Goal: Browse casually

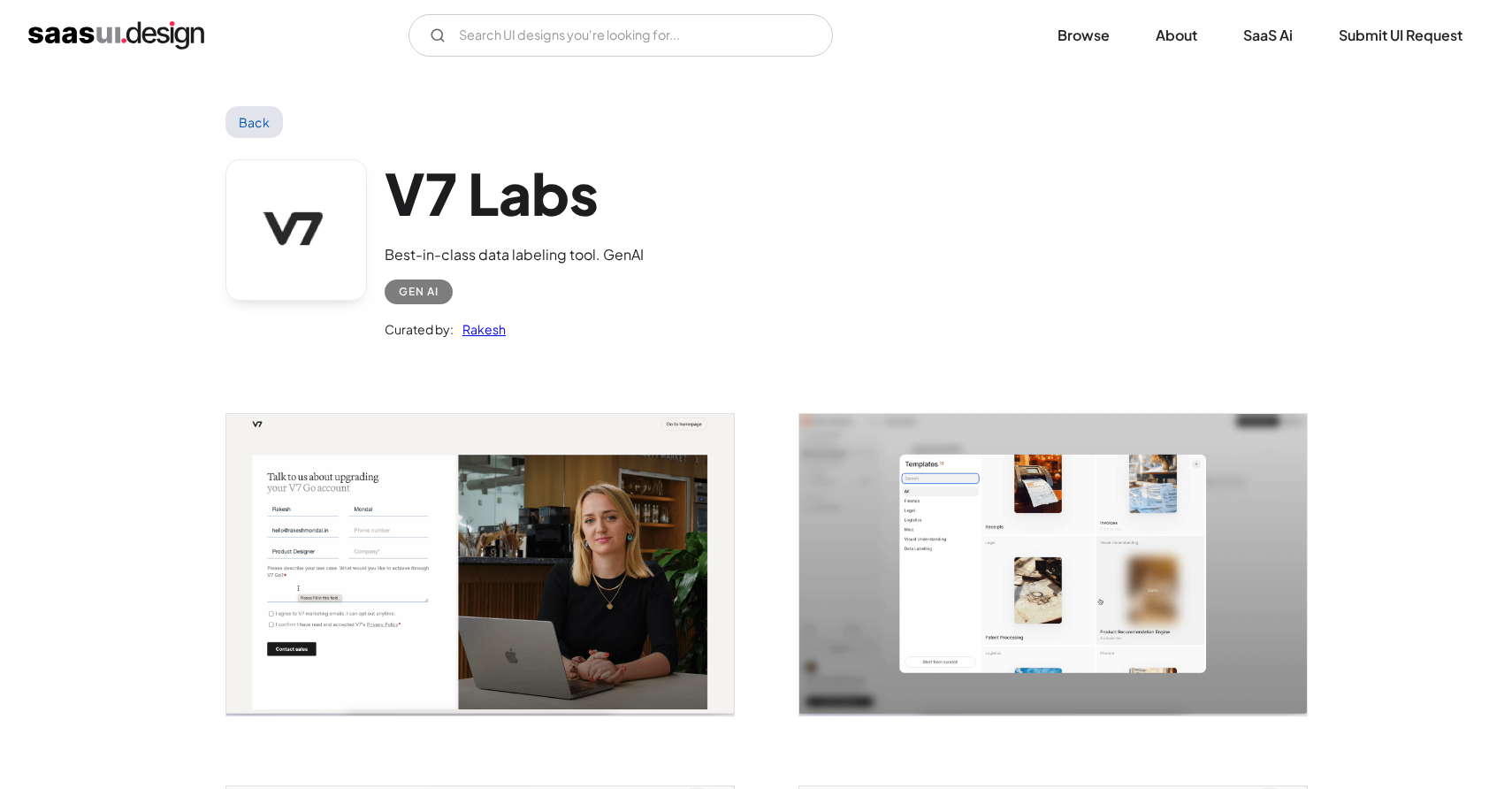
click at [145, 30] on img "home" at bounding box center [116, 36] width 176 height 29
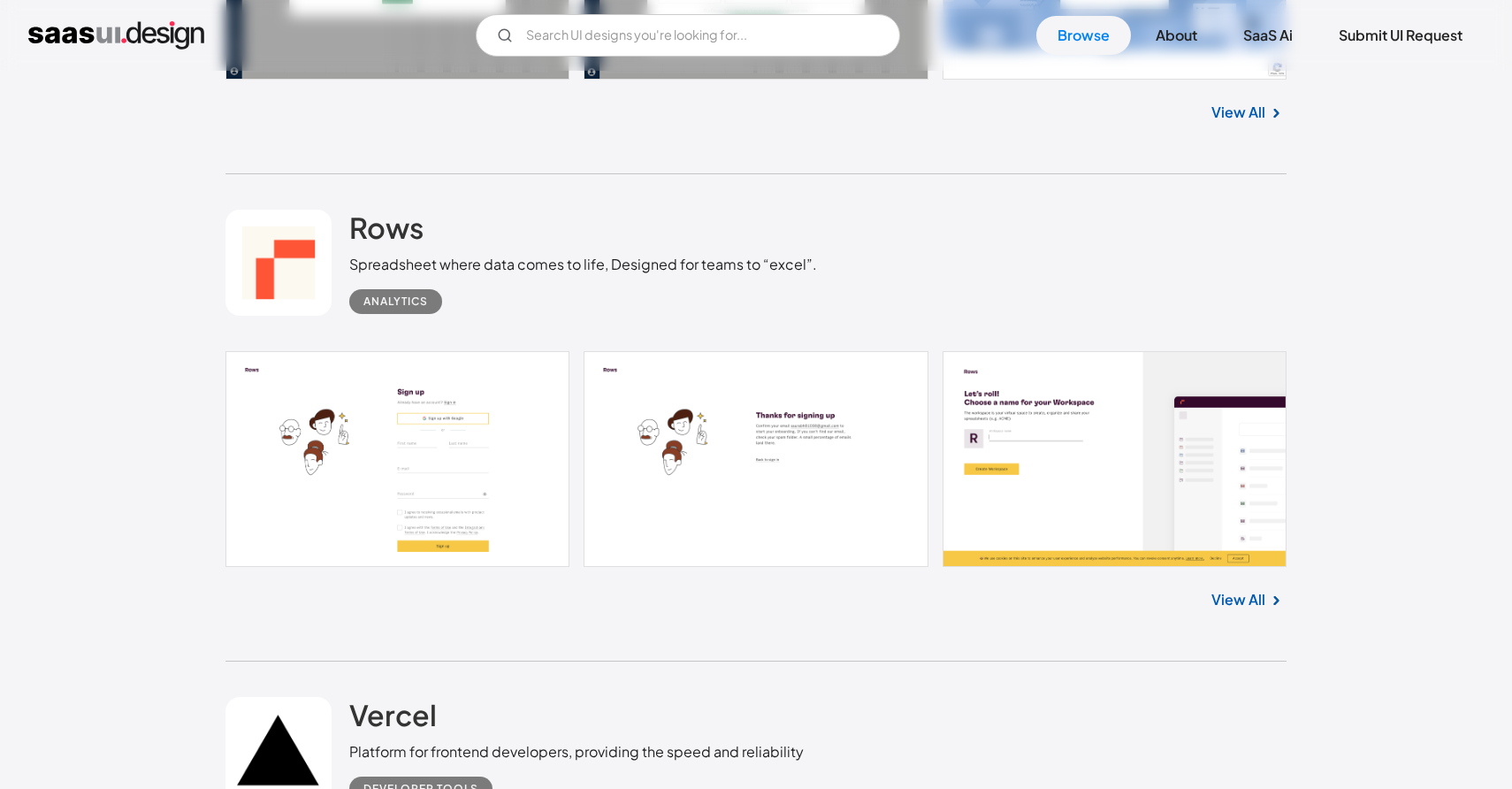
scroll to position [1589, 0]
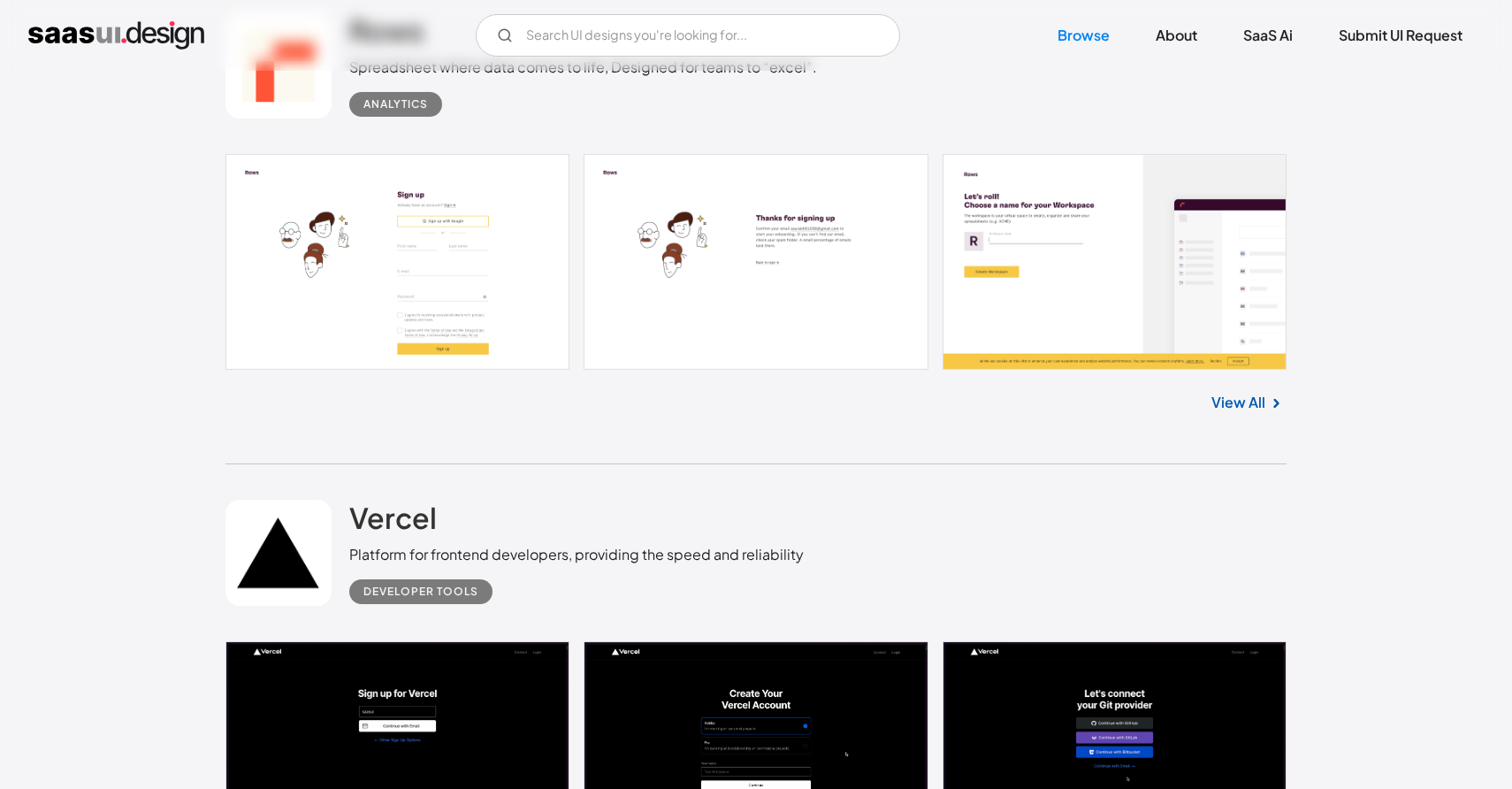
click at [872, 453] on div "Rows Spreadsheet where data comes to life, Designed for teams to “excel”. Analy…" at bounding box center [756, 221] width 1062 height 487
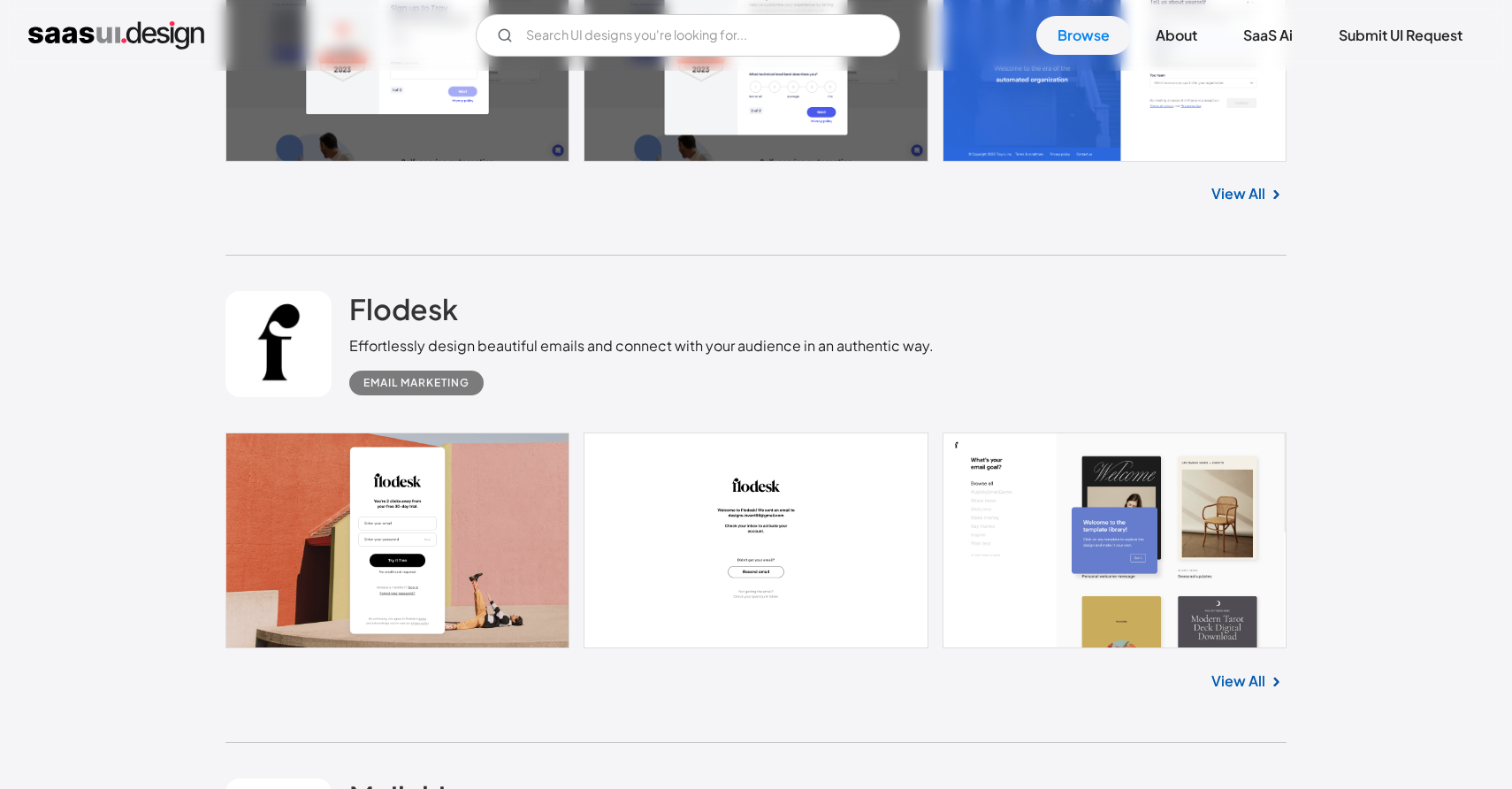
scroll to position [3253, 0]
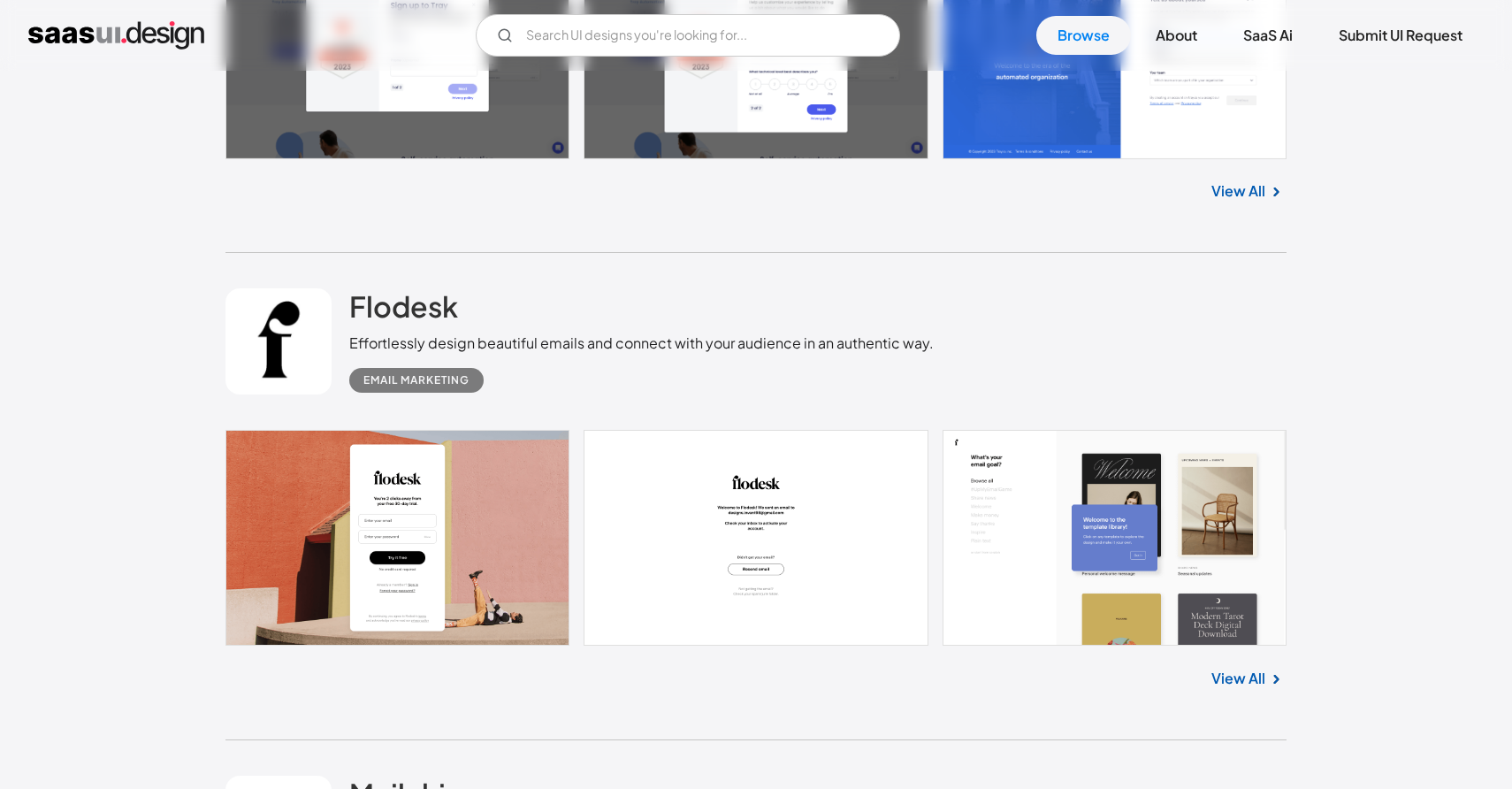
click at [872, 453] on link at bounding box center [756, 538] width 1062 height 216
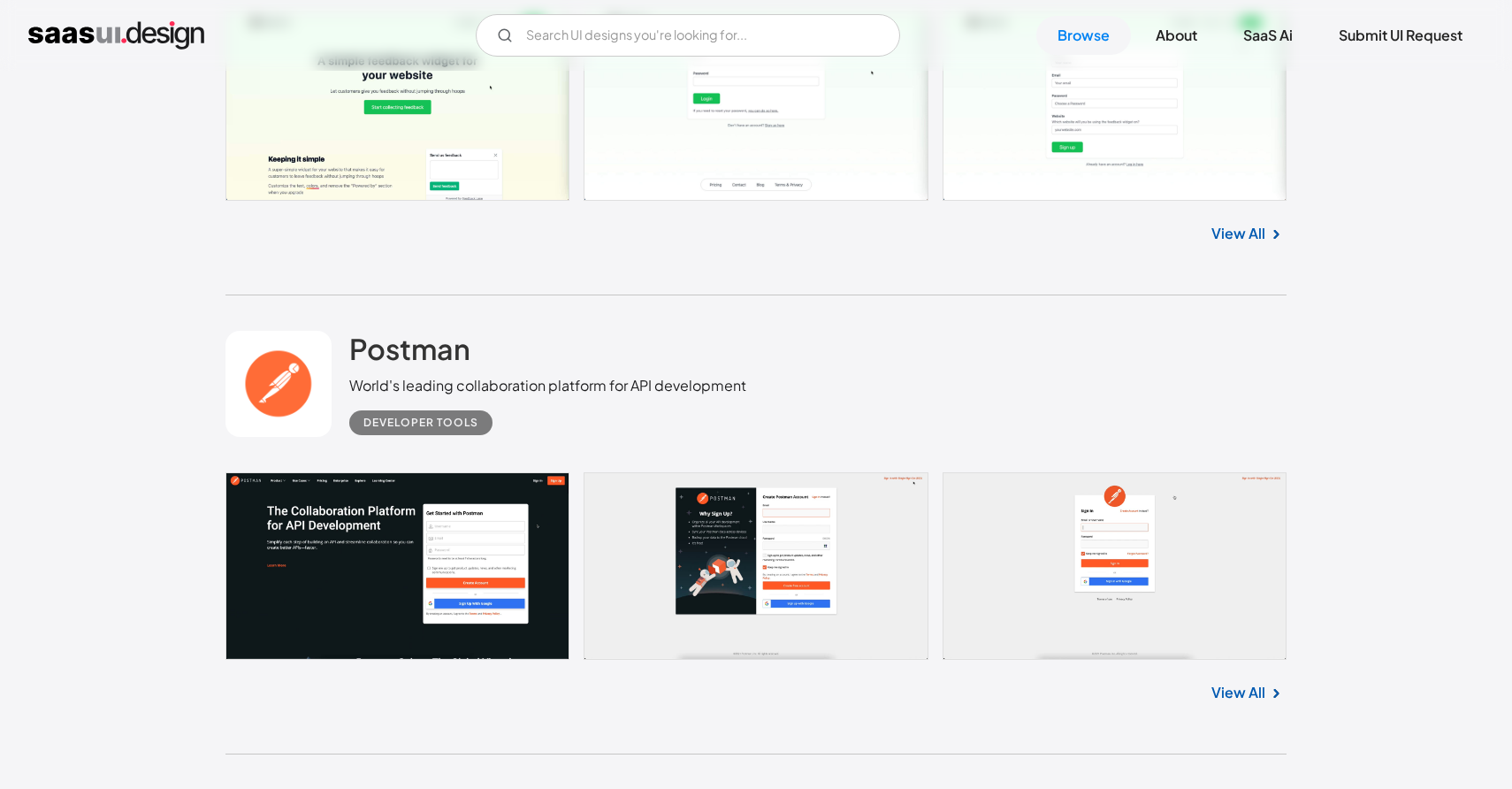
scroll to position [6532, 0]
